Goal: Task Accomplishment & Management: Manage account settings

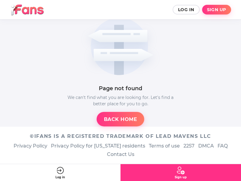
click at [60, 173] on icon at bounding box center [60, 170] width 8 height 8
